Goal: Task Accomplishment & Management: Use online tool/utility

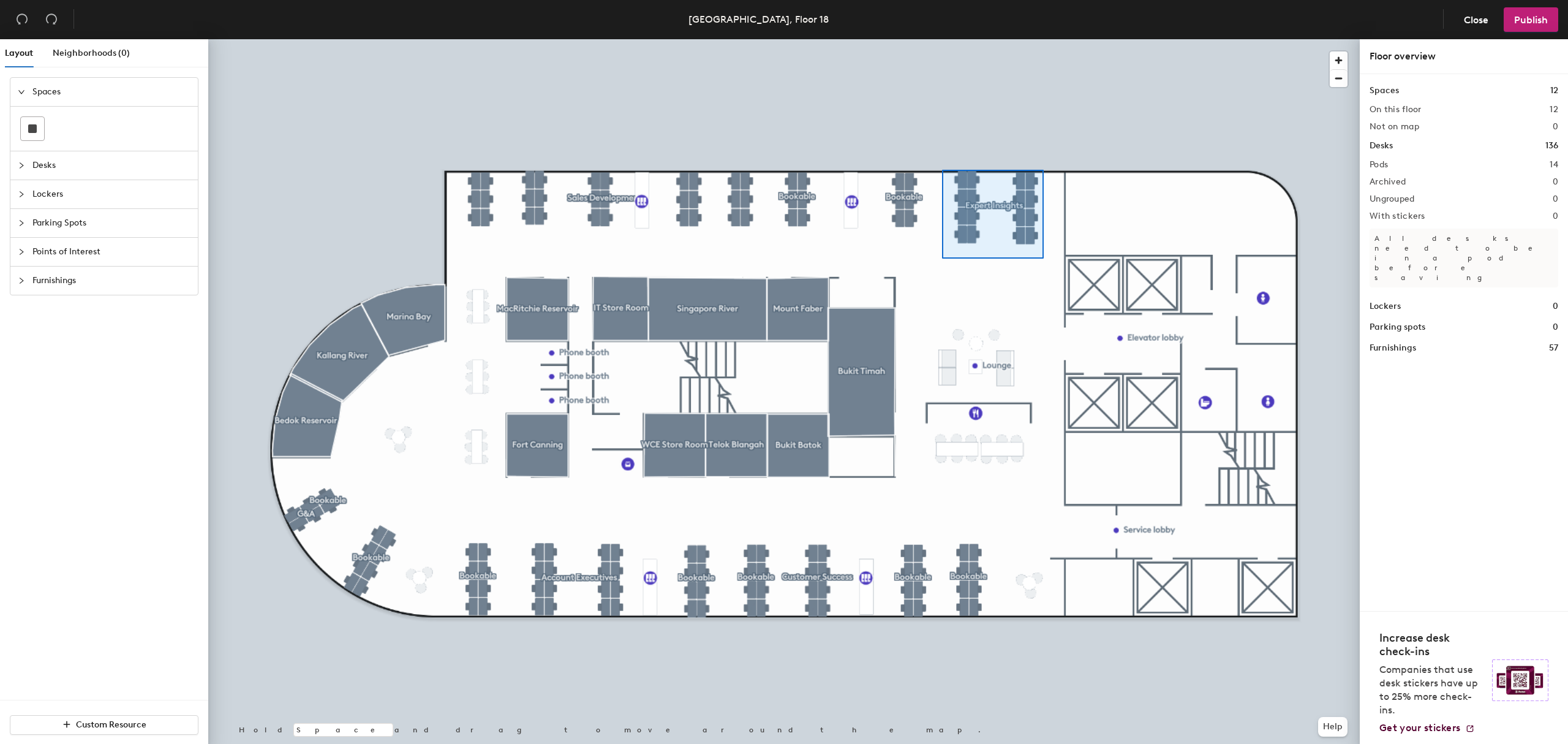
click at [942, 39] on div at bounding box center [783, 39] width 1151 height 0
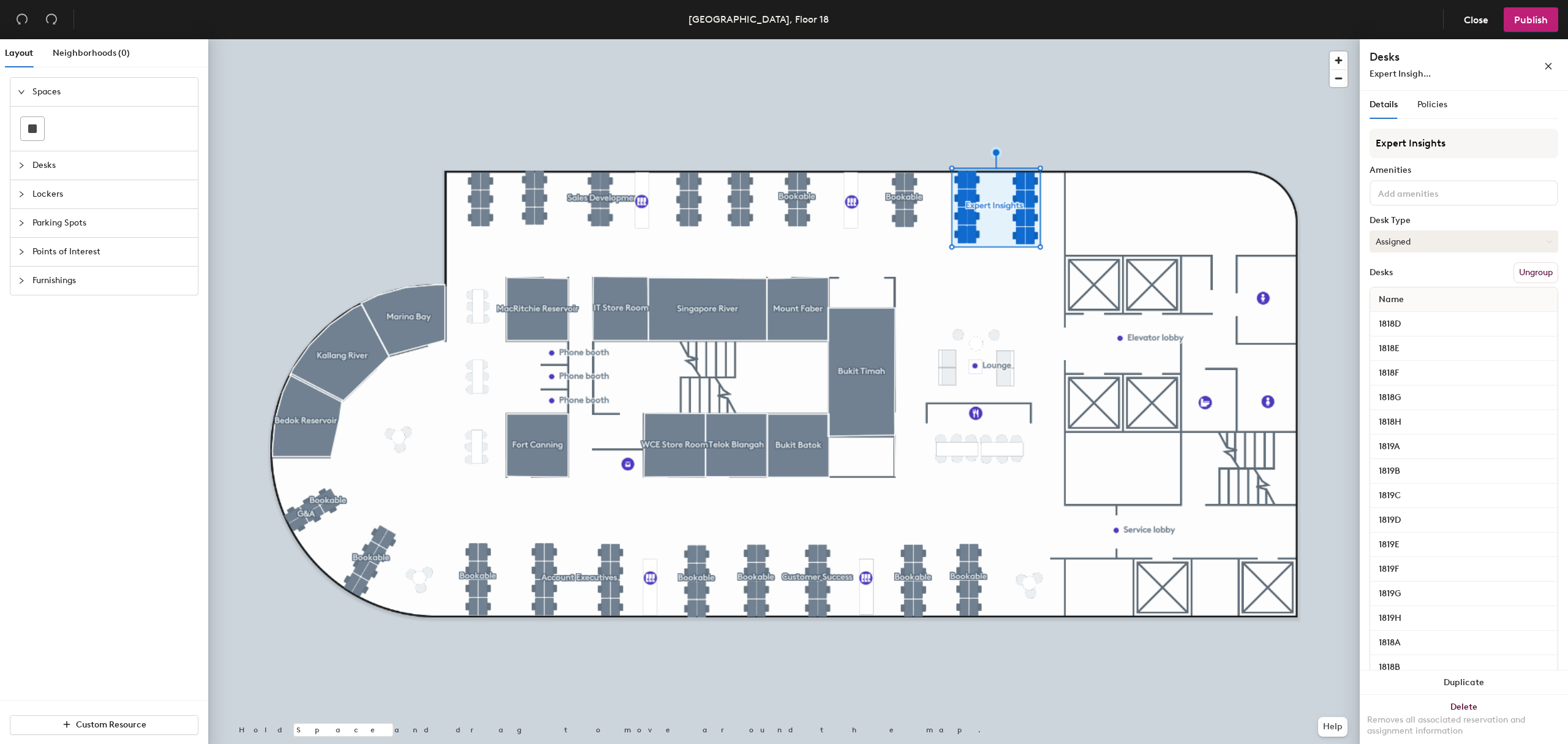
click at [1424, 240] on button "Assigned" at bounding box center [1464, 241] width 189 height 22
click at [1407, 316] on div "Hoteled" at bounding box center [1431, 316] width 122 height 19
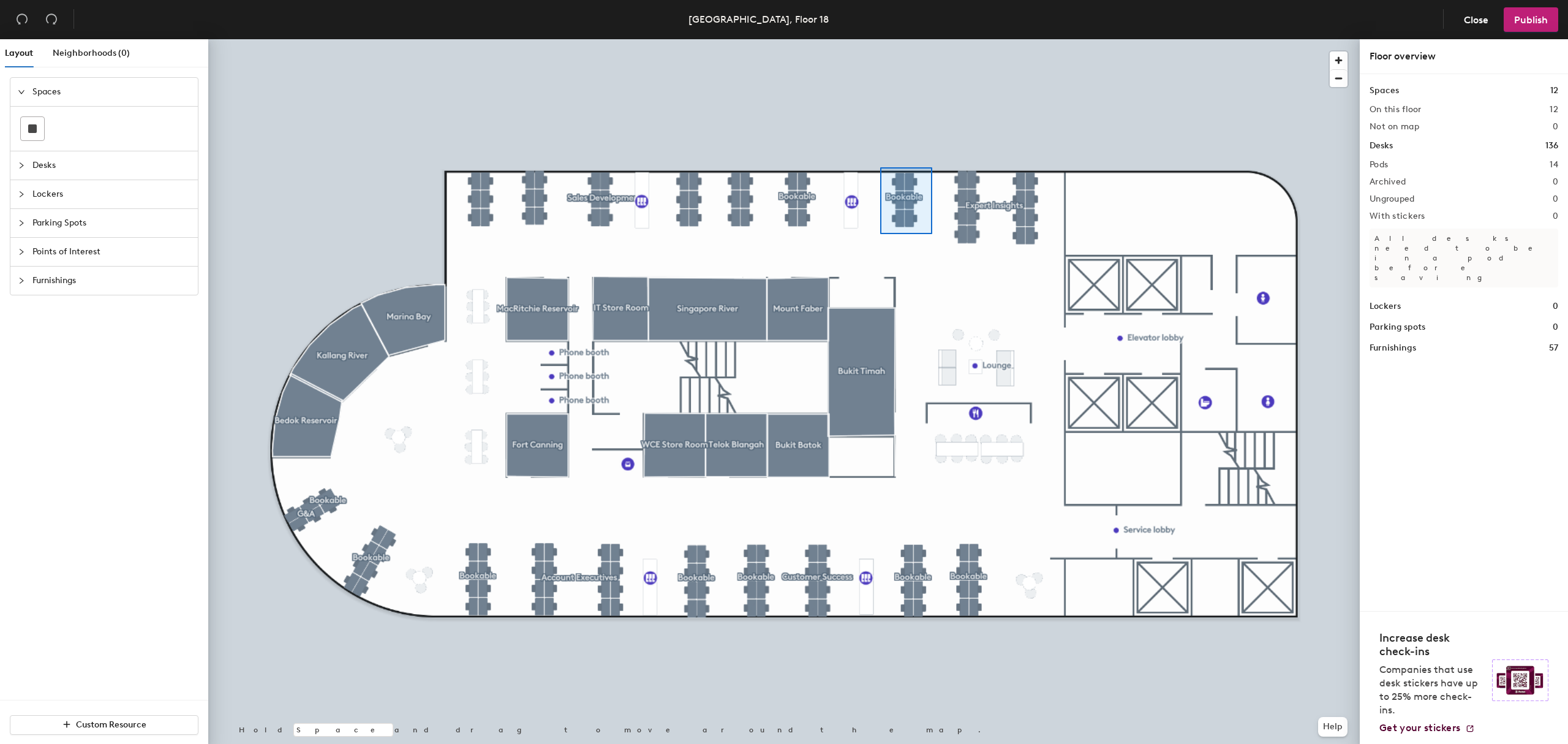
click at [880, 39] on div at bounding box center [783, 39] width 1151 height 0
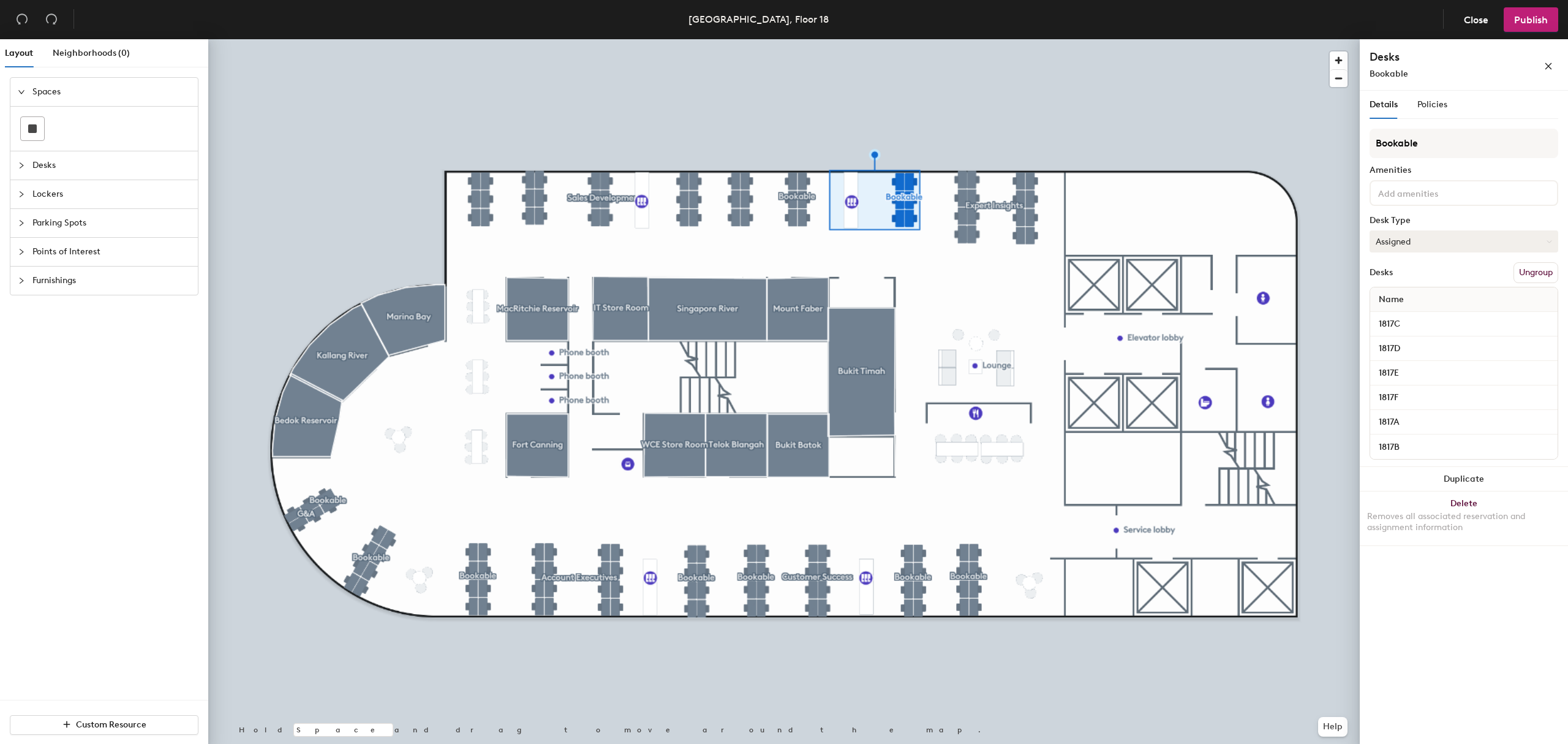
click at [1444, 242] on button "Assigned" at bounding box center [1464, 241] width 189 height 22
click at [1416, 314] on div "Hoteled" at bounding box center [1431, 316] width 122 height 19
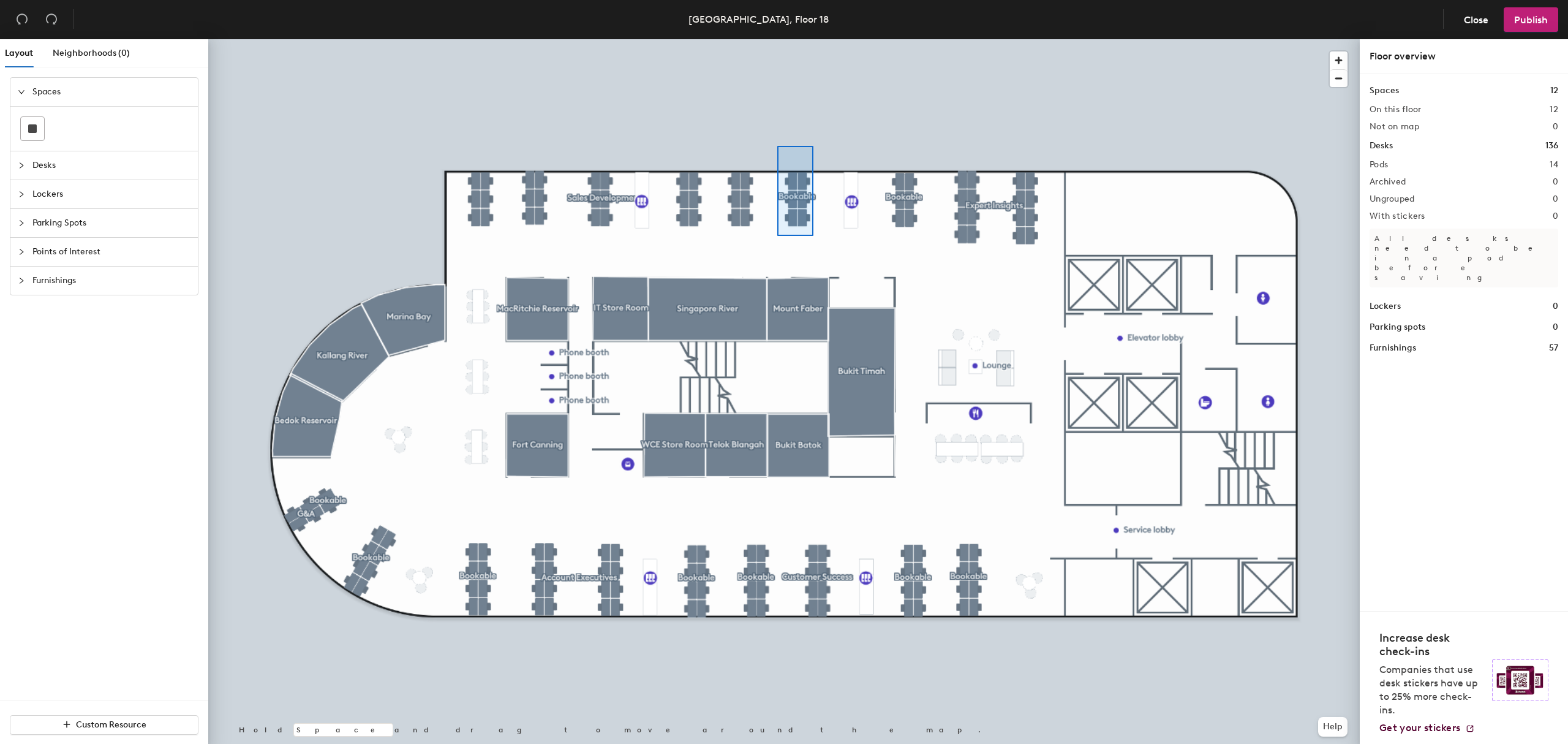
click at [778, 39] on div at bounding box center [783, 39] width 1151 height 0
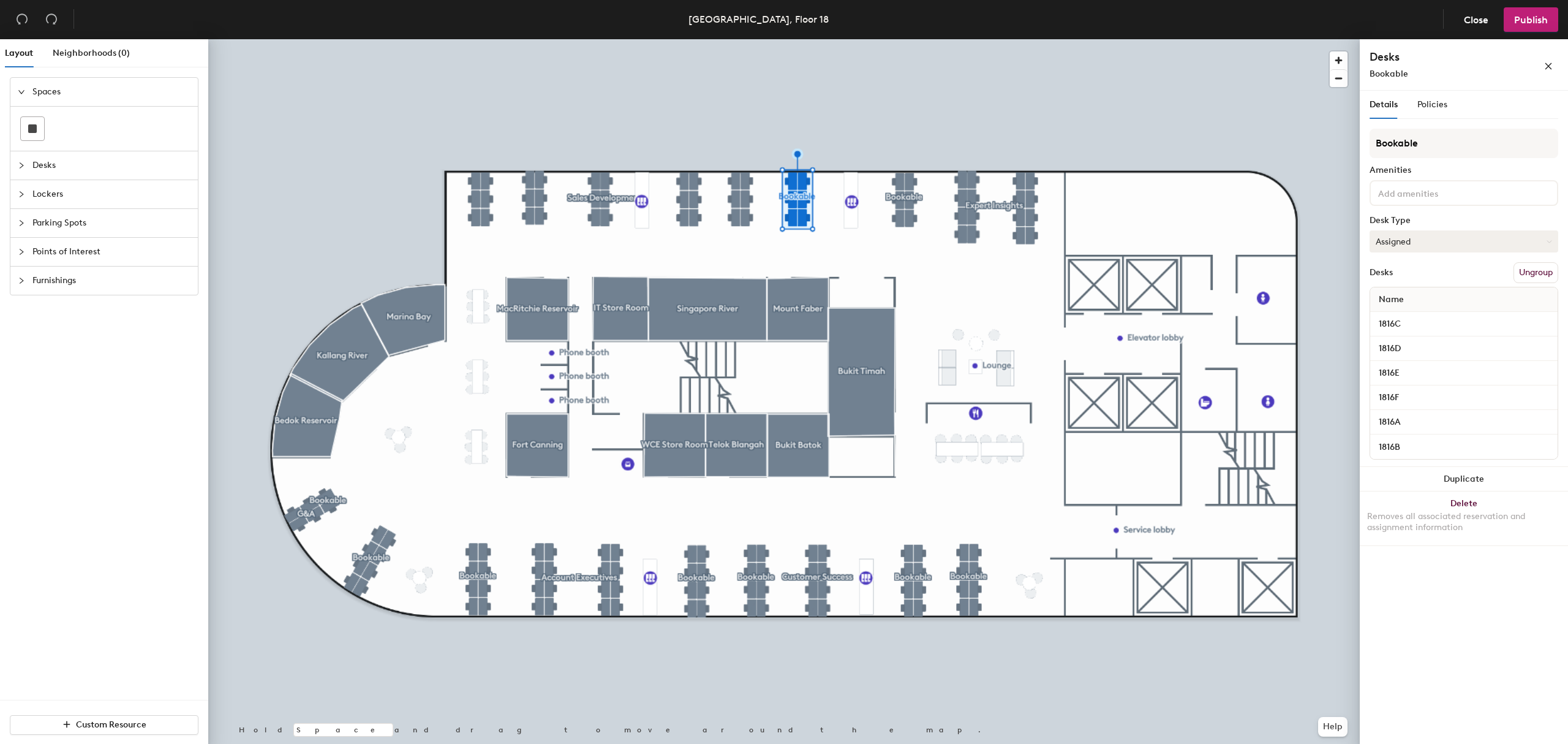
click at [1412, 238] on button "Assigned" at bounding box center [1464, 241] width 189 height 22
click at [1417, 313] on div "Hoteled" at bounding box center [1431, 316] width 122 height 19
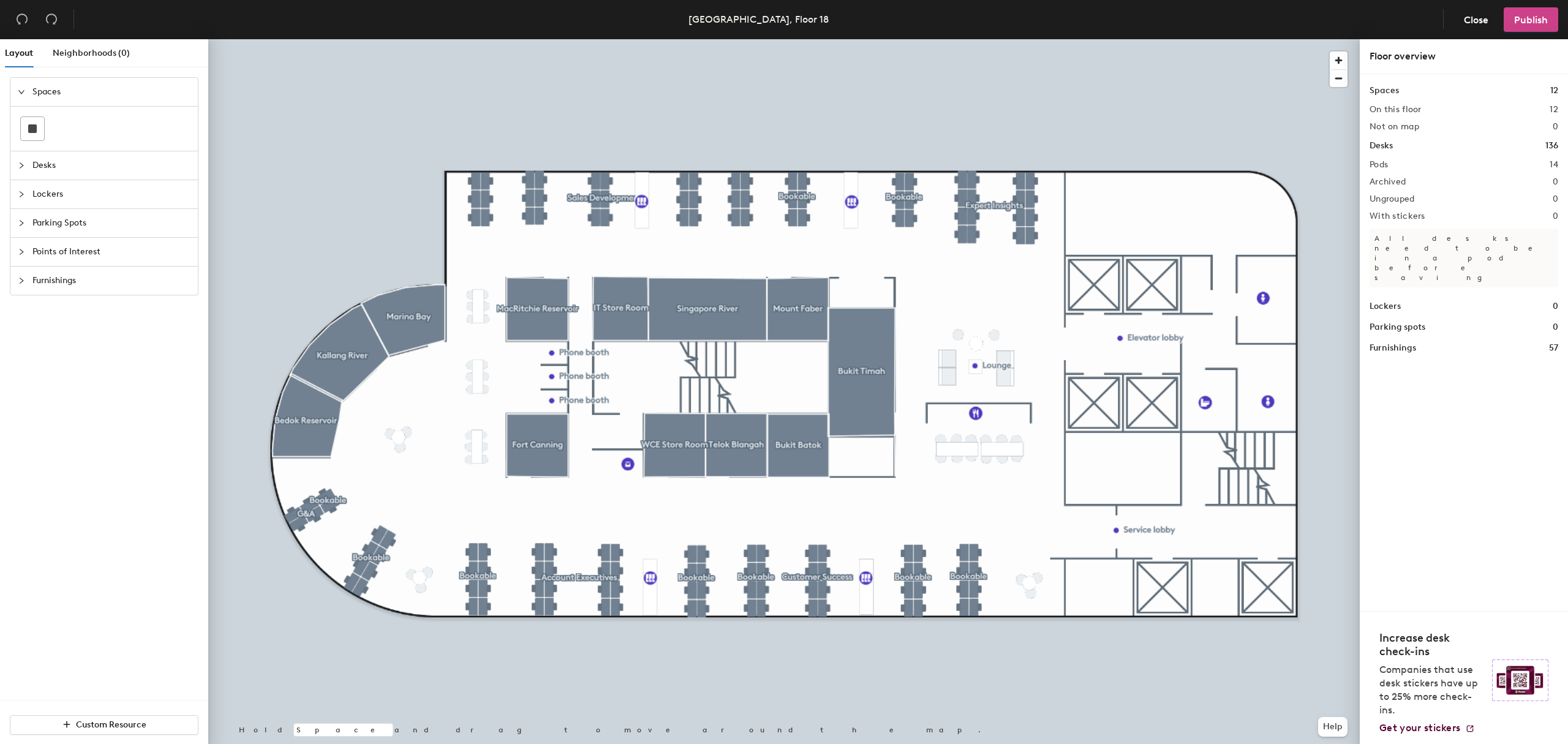
click at [1525, 16] on span "Publish" at bounding box center [1531, 20] width 34 height 11
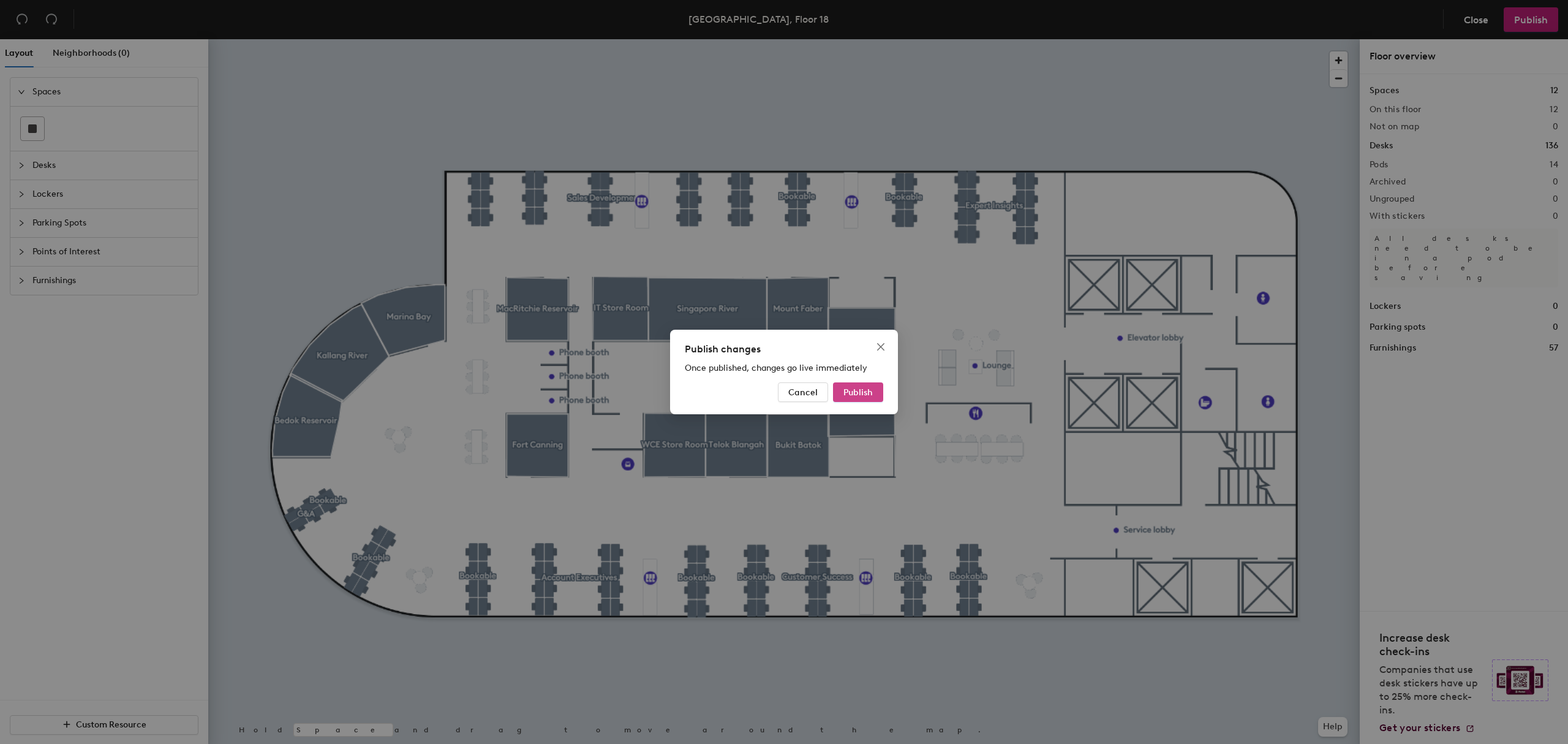
click at [850, 393] on span "Publish" at bounding box center [858, 392] width 29 height 10
